Goal: Contribute content

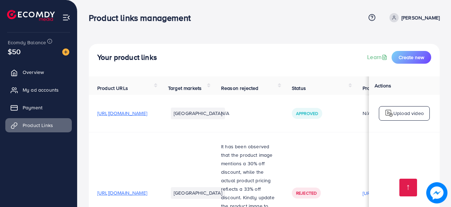
scroll to position [74, 0]
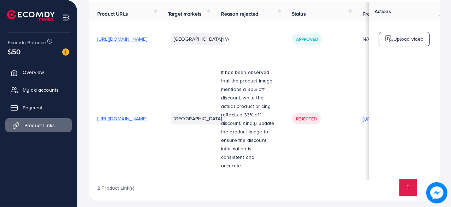
click at [51, 126] on span "Product Links" at bounding box center [39, 125] width 30 height 7
click at [42, 126] on span "Product Links" at bounding box center [39, 125] width 30 height 7
click at [347, 60] on td "Rejected" at bounding box center [318, 119] width 71 height 122
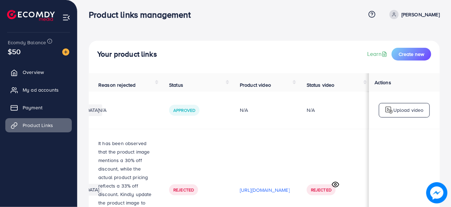
scroll to position [0, 0]
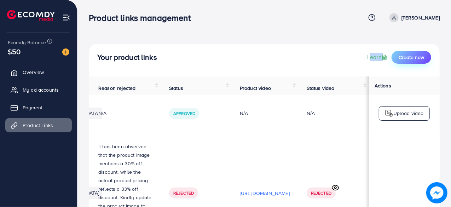
drag, startPoint x: 347, startPoint y: 60, endPoint x: 414, endPoint y: 54, distance: 67.1
click at [414, 54] on div "Your product links Learn Create new" at bounding box center [264, 57] width 334 height 13
click at [414, 54] on span "Create new" at bounding box center [411, 57] width 25 height 7
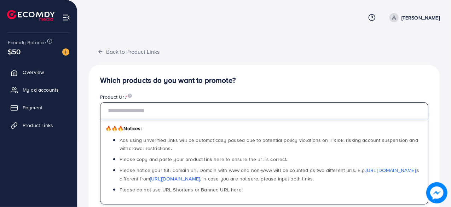
click at [338, 105] on input "text" at bounding box center [264, 110] width 328 height 17
paste input "**********"
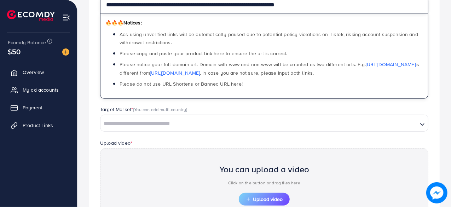
scroll to position [126, 0]
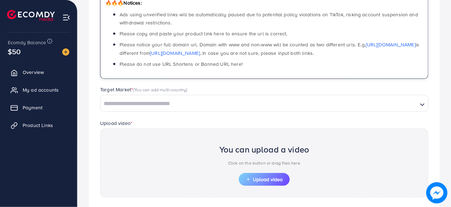
type input "**********"
click at [249, 99] on input "Search for option" at bounding box center [259, 103] width 316 height 11
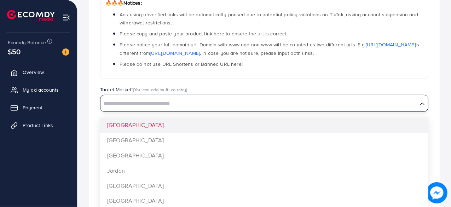
type input "*"
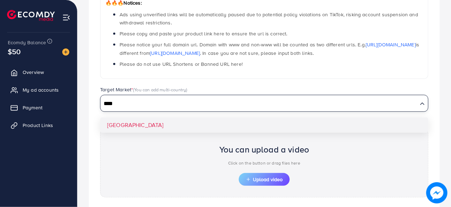
type input "****"
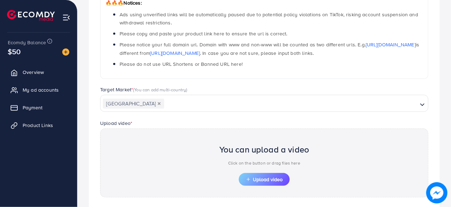
click at [178, 123] on div "**********" at bounding box center [264, 100] width 351 height 322
click at [265, 177] on span "Upload video" at bounding box center [264, 179] width 37 height 5
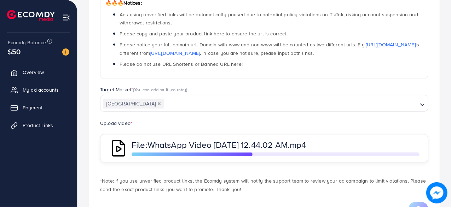
scroll to position [156, 0]
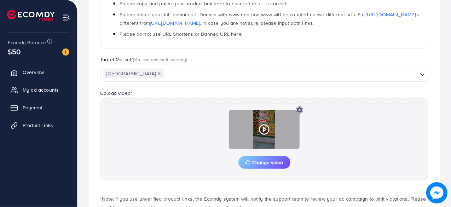
click at [265, 131] on icon at bounding box center [264, 129] width 11 height 11
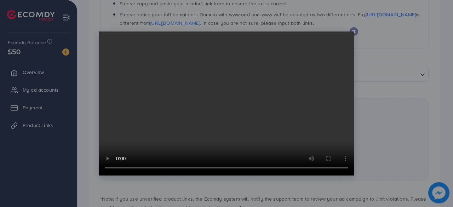
click at [354, 33] on icon at bounding box center [354, 32] width 6 height 6
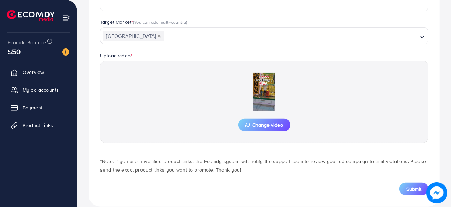
scroll to position [195, 0]
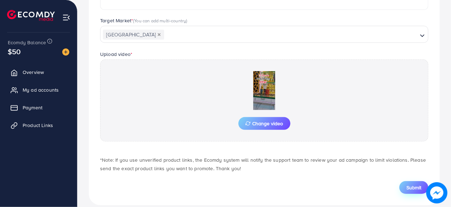
click at [412, 181] on button "Submit" at bounding box center [413, 187] width 29 height 13
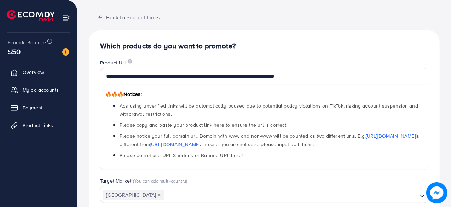
scroll to position [30, 0]
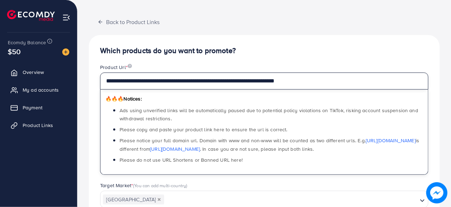
click at [359, 81] on input "**********" at bounding box center [264, 81] width 328 height 17
paste input "**********"
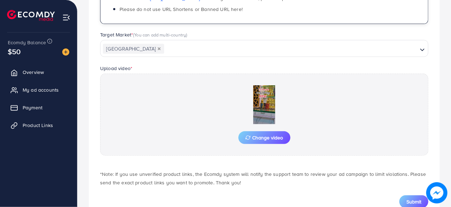
scroll to position [192, 0]
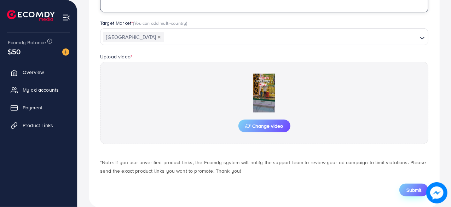
type input "**********"
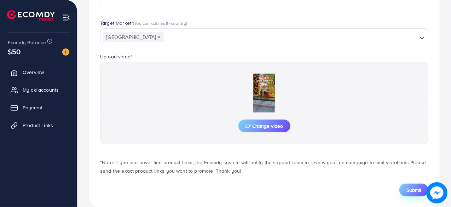
click at [412, 188] on span "Submit" at bounding box center [413, 189] width 15 height 7
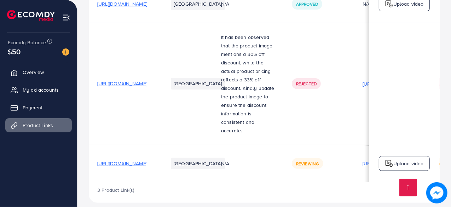
scroll to position [111, 0]
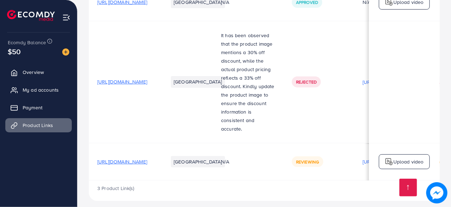
click at [354, 132] on td "Rejected" at bounding box center [318, 82] width 71 height 122
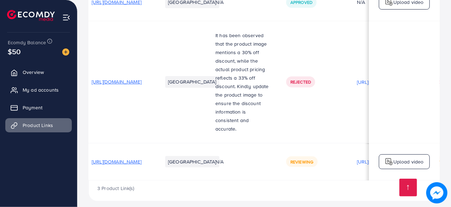
scroll to position [0, 0]
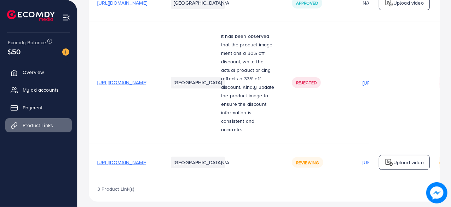
scroll to position [111, 0]
click at [334, 129] on td "Rejected" at bounding box center [318, 82] width 71 height 122
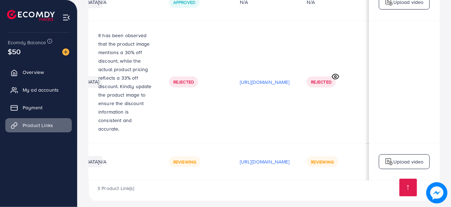
scroll to position [0, 209]
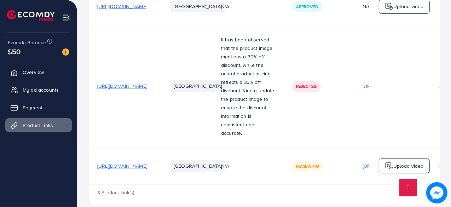
scroll to position [111, 0]
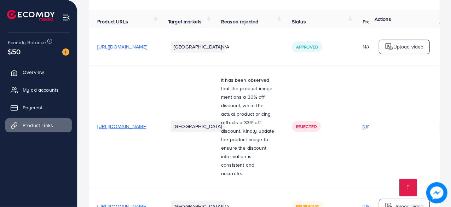
scroll to position [111, 0]
